Goal: Transaction & Acquisition: Purchase product/service

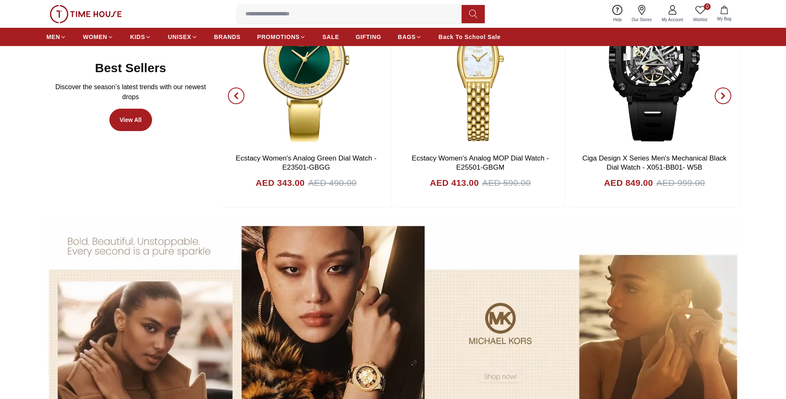
scroll to position [663, 0]
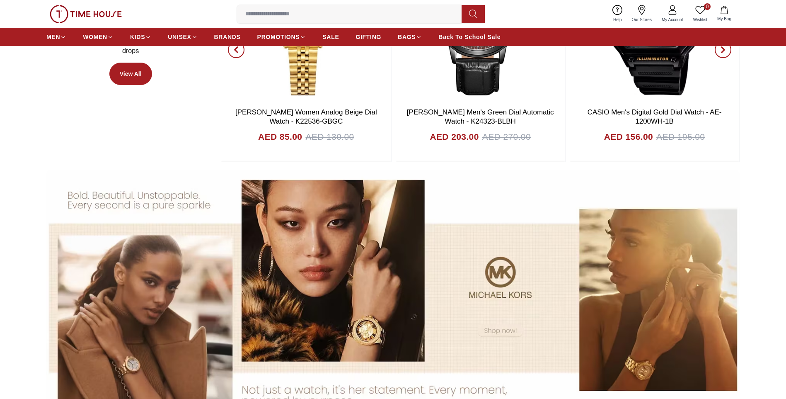
click at [751, 227] on section at bounding box center [393, 300] width 786 height 260
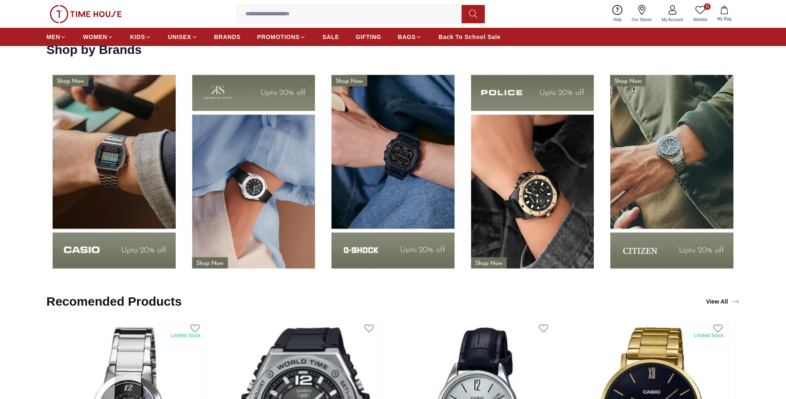
scroll to position [1367, 0]
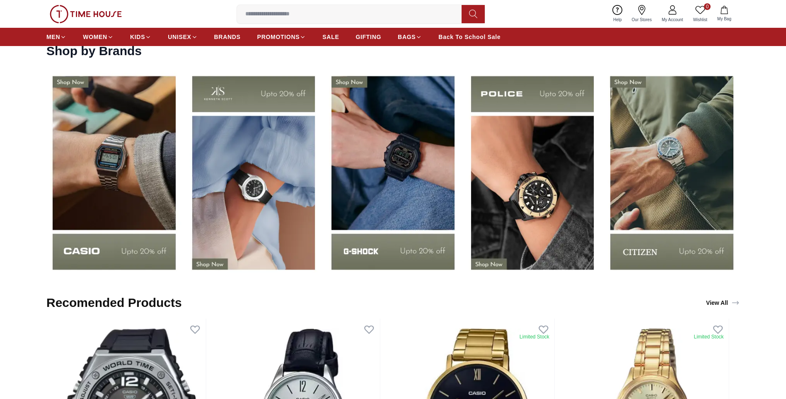
click at [417, 188] on img at bounding box center [392, 172] width 135 height 211
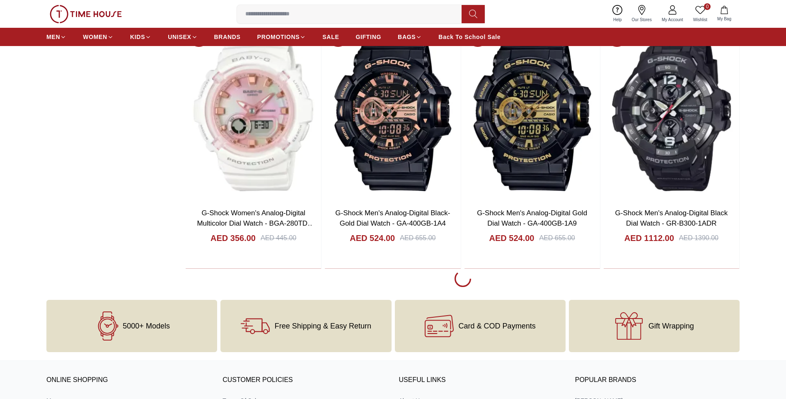
scroll to position [1533, 0]
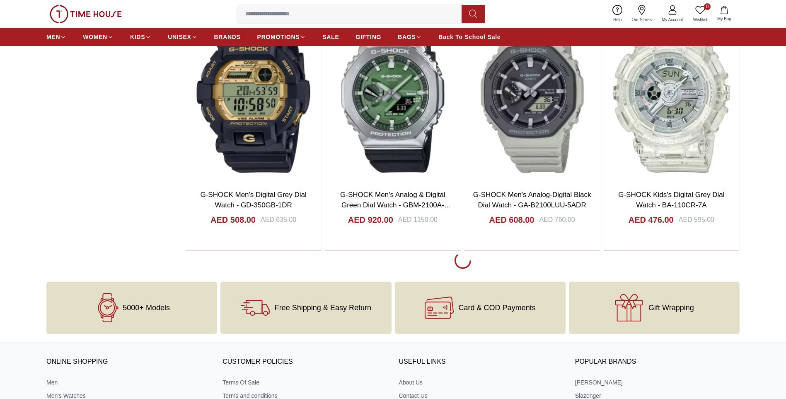
scroll to position [3935, 0]
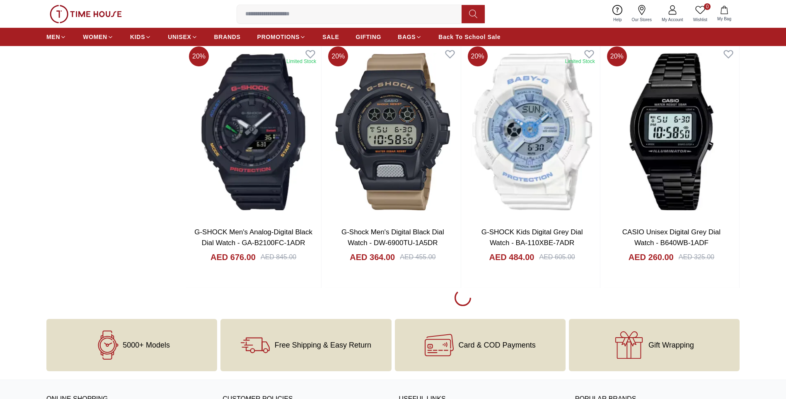
scroll to position [6379, 0]
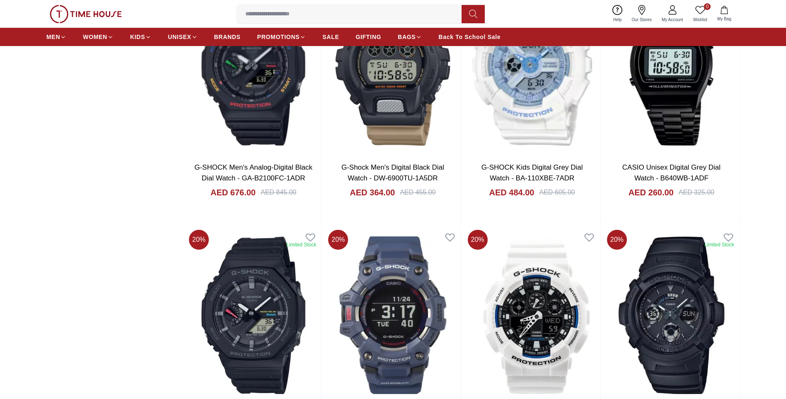
scroll to position [6504, 0]
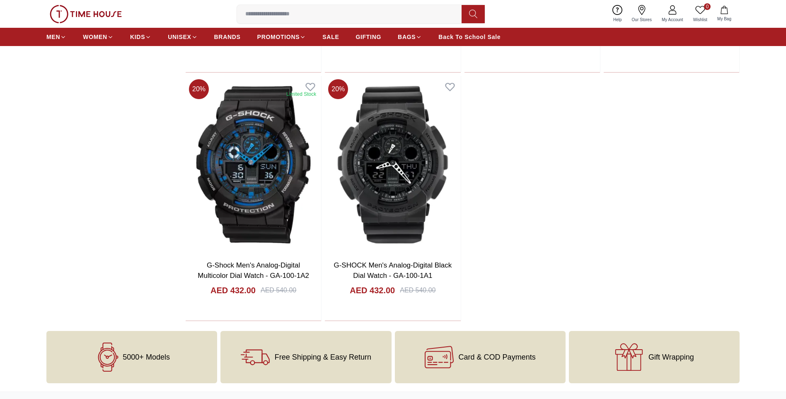
scroll to position [7664, 0]
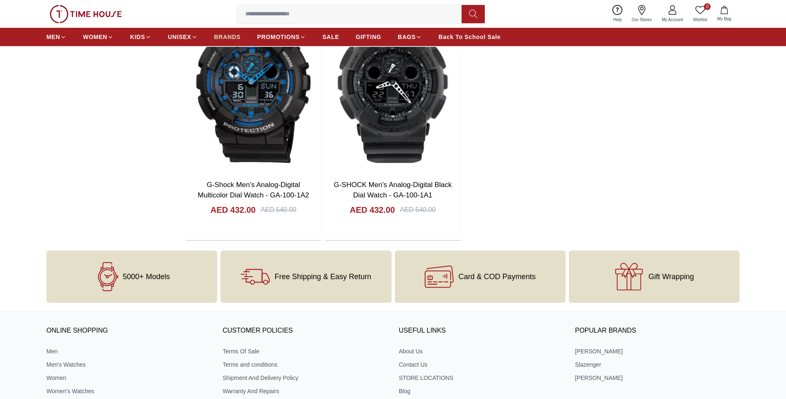
click at [237, 37] on span "BRANDS" at bounding box center [227, 37] width 27 height 8
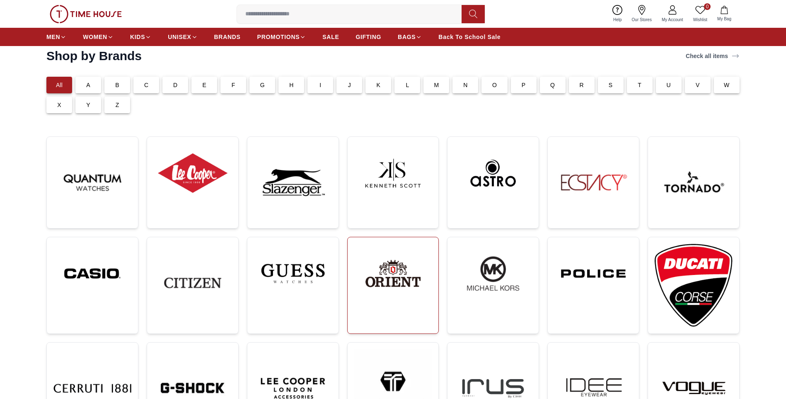
scroll to position [41, 0]
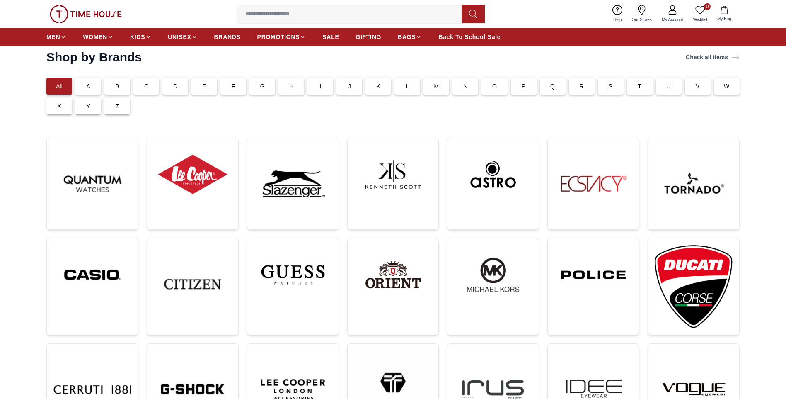
click at [528, 85] on div "P" at bounding box center [524, 86] width 26 height 17
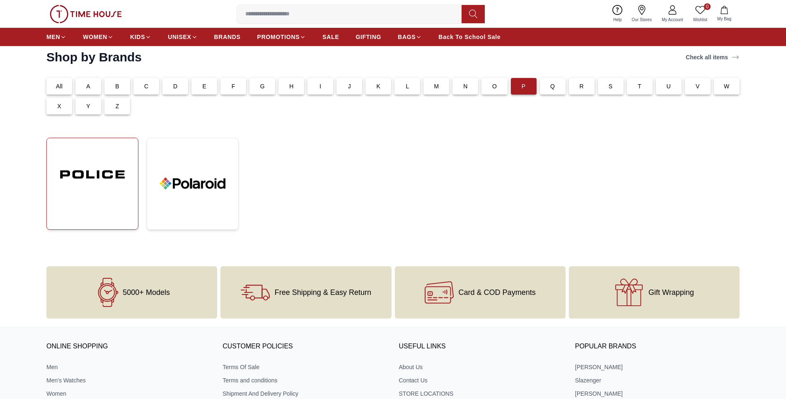
click at [130, 171] on img at bounding box center [92, 174] width 78 height 59
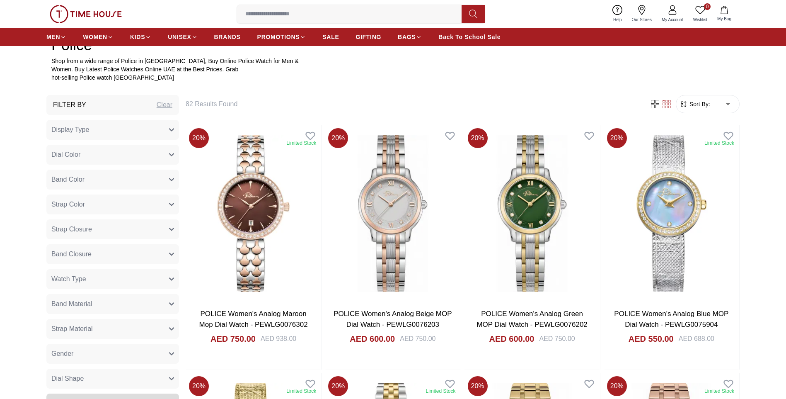
scroll to position [414, 0]
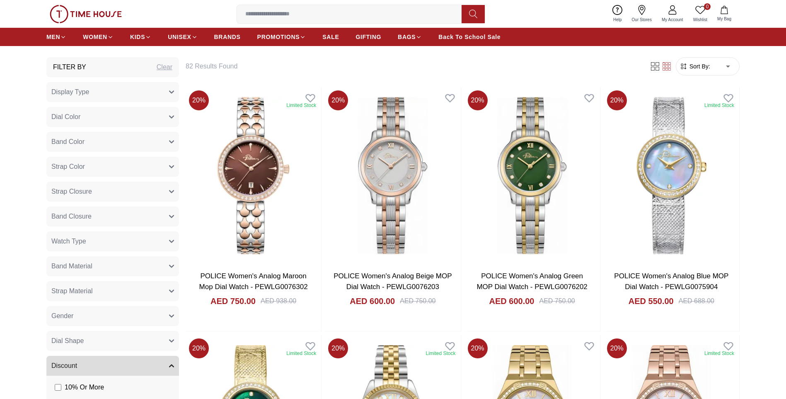
click at [170, 318] on button "Gender" at bounding box center [112, 316] width 133 height 20
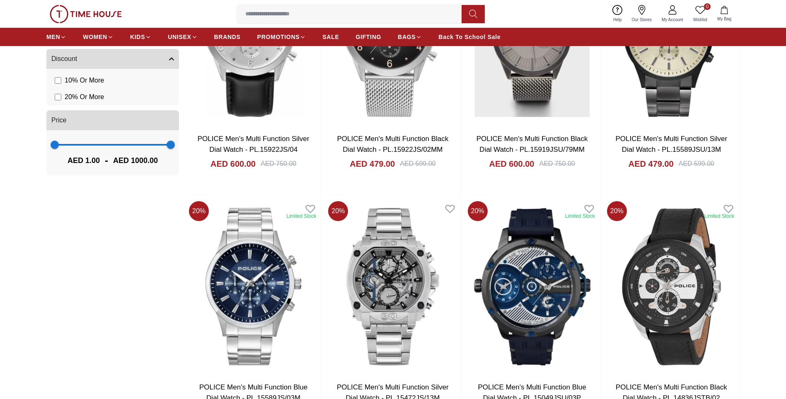
scroll to position [870, 0]
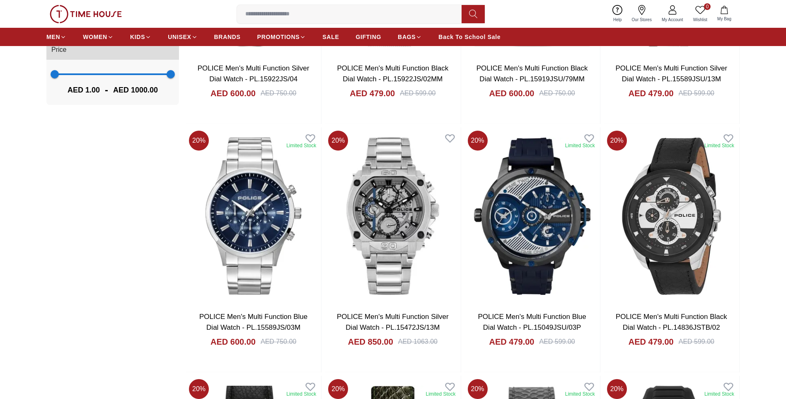
click at [770, 204] on section "Filter By Clear Display Type Analog Multi Function Automatic Chronograph Analog…" at bounding box center [393, 234] width 786 height 1267
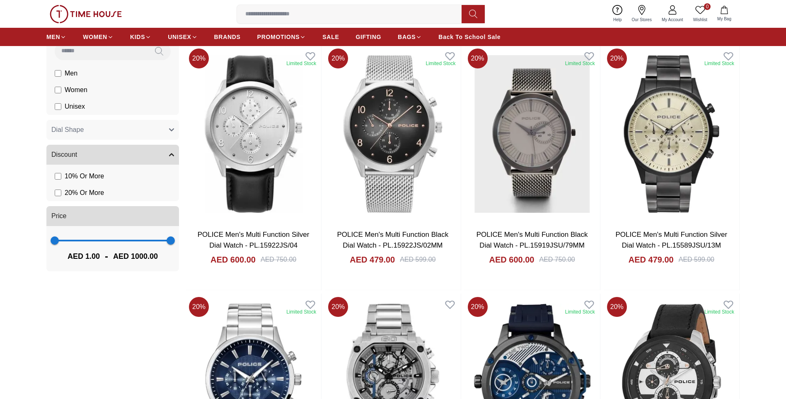
scroll to position [539, 0]
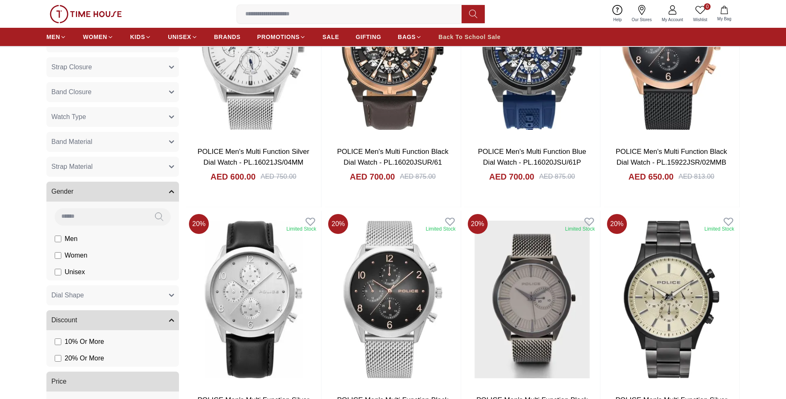
click at [460, 39] on span "Back To School Sale" at bounding box center [469, 37] width 62 height 8
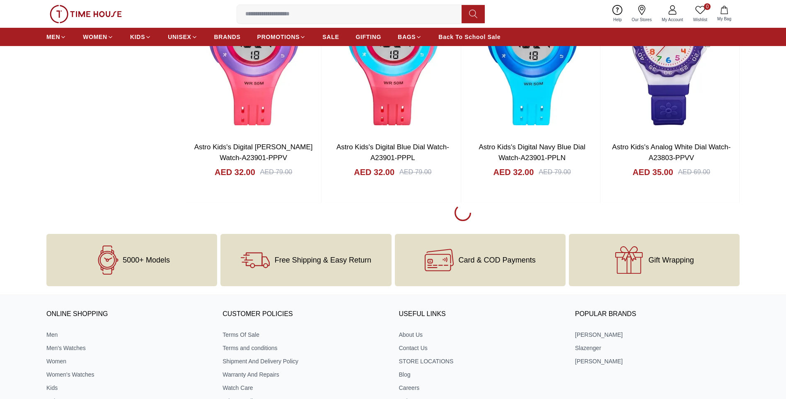
scroll to position [1243, 0]
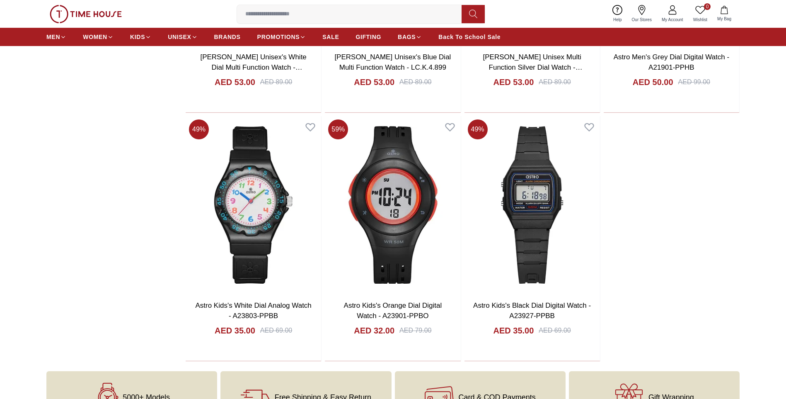
scroll to position [2817, 0]
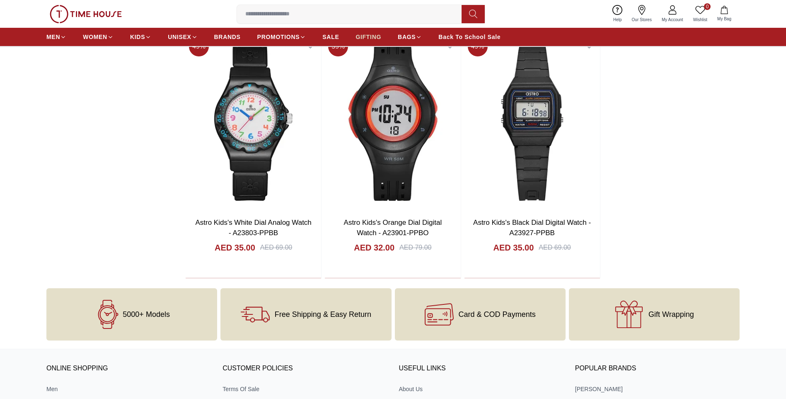
click at [374, 37] on span "GIFTING" at bounding box center [368, 37] width 26 height 8
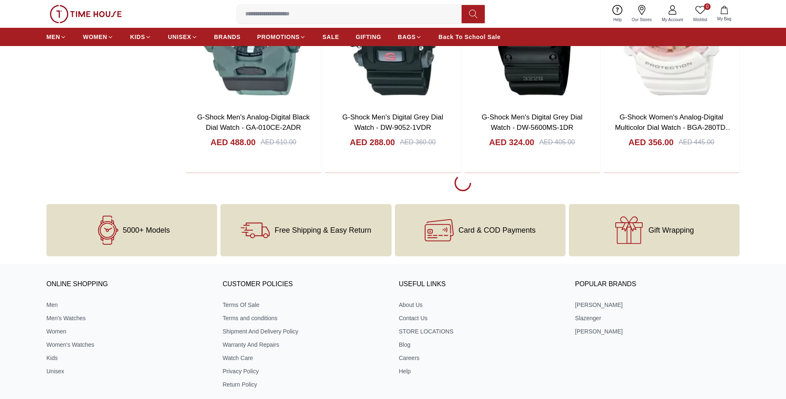
scroll to position [1450, 0]
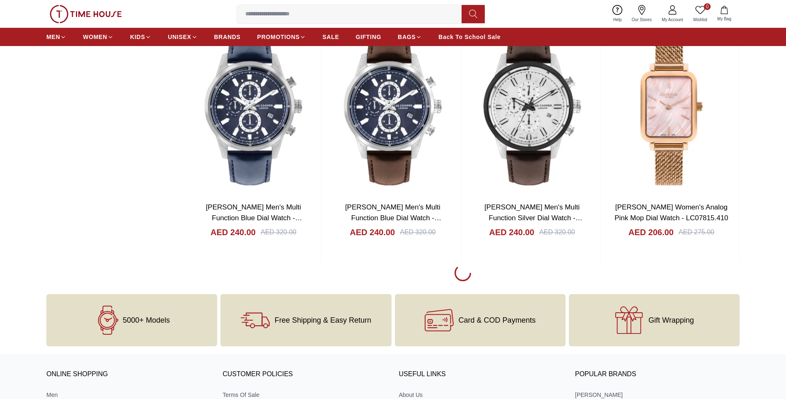
scroll to position [6432, 0]
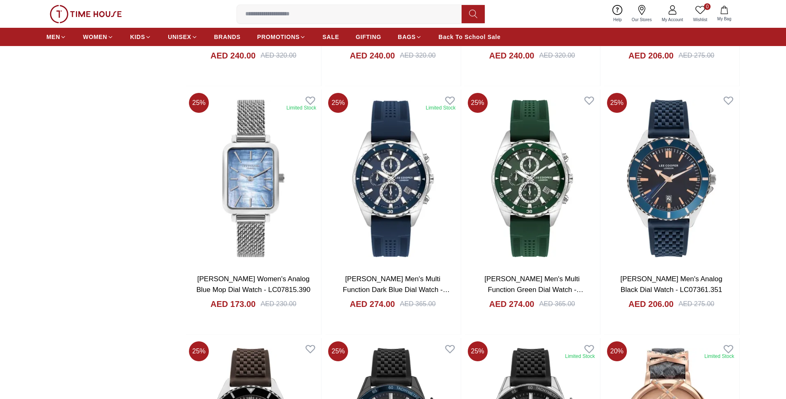
scroll to position [6598, 0]
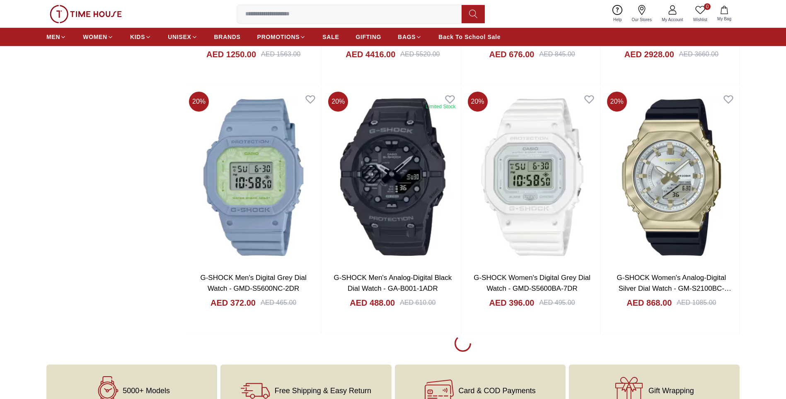
scroll to position [8835, 0]
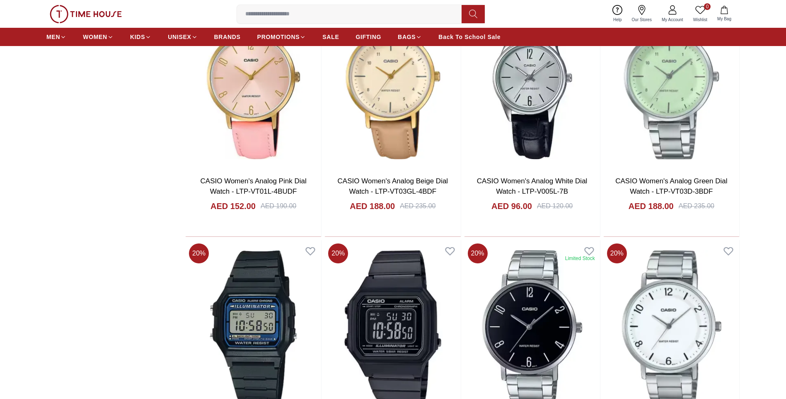
scroll to position [9995, 0]
